Goal: Task Accomplishment & Management: Use online tool/utility

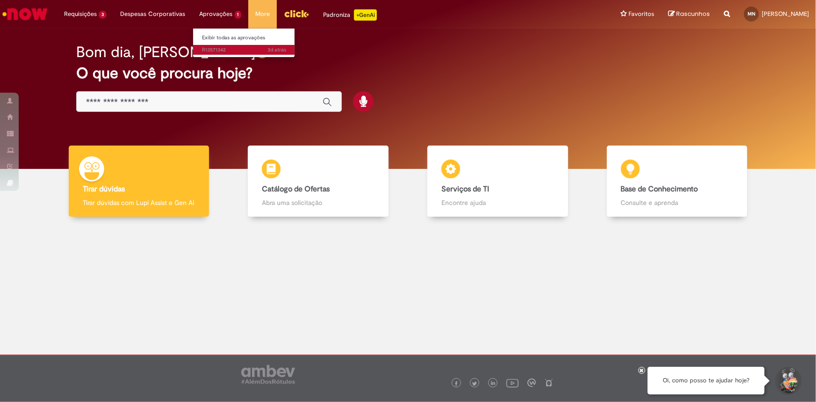
click at [232, 47] on span "3d atrás 3 dias atrás R13571342" at bounding box center [245, 49] width 84 height 7
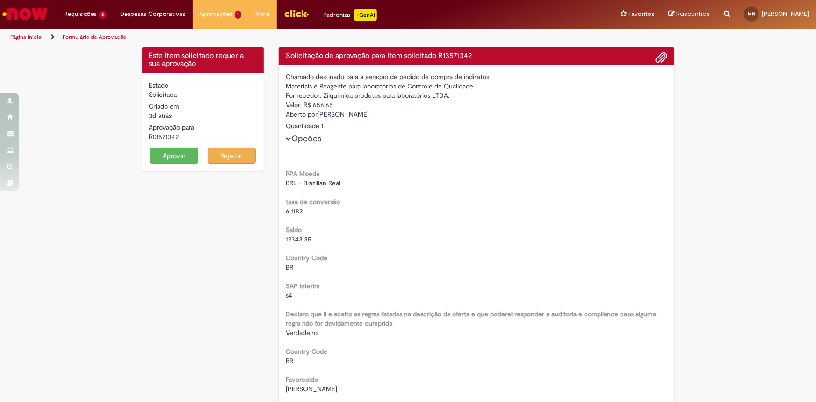
click at [161, 155] on button "Aprovar" at bounding box center [174, 156] width 49 height 16
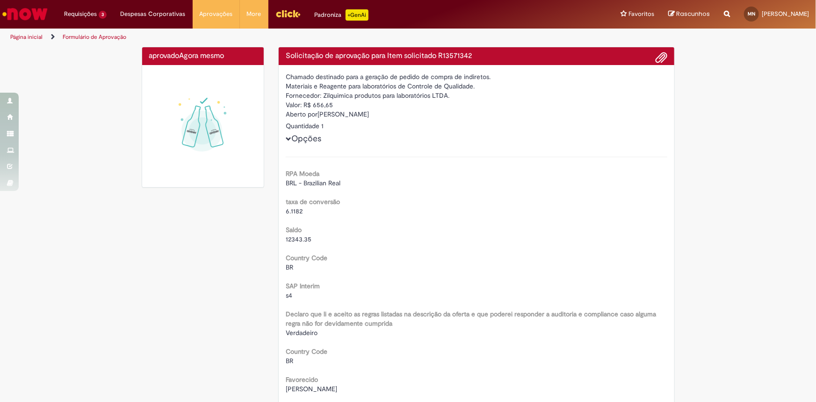
click at [18, 9] on img "Ir para a Homepage" at bounding box center [25, 14] width 48 height 19
